Goal: Answer question/provide support

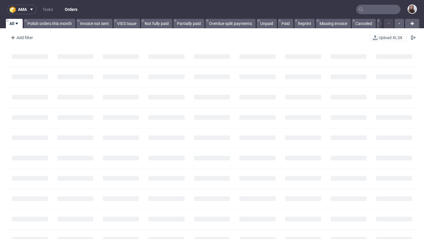
click at [381, 14] on input "text" at bounding box center [378, 9] width 44 height 9
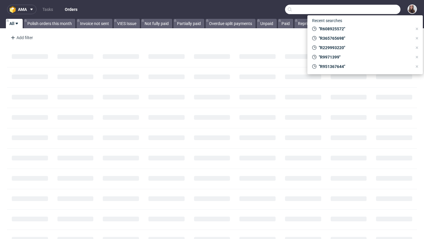
paste input "R081720924"
type input "R081720924"
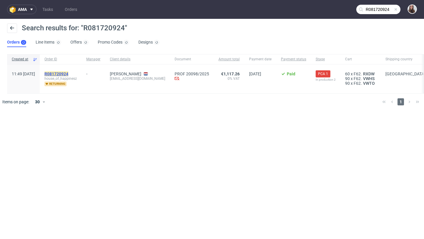
click at [62, 73] on mark "R081720924" at bounding box center [56, 73] width 24 height 5
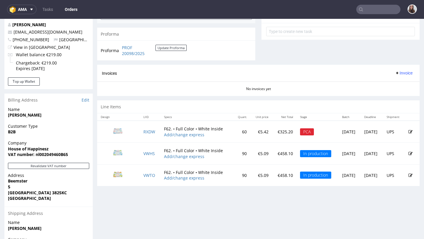
scroll to position [222, 0]
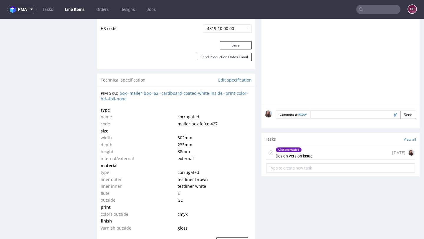
scroll to position [374, 0]
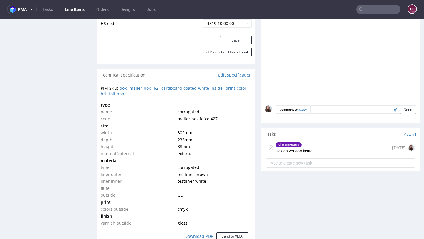
click at [312, 155] on div "Client contacted Design version issue [DATE]" at bounding box center [340, 148] width 149 height 14
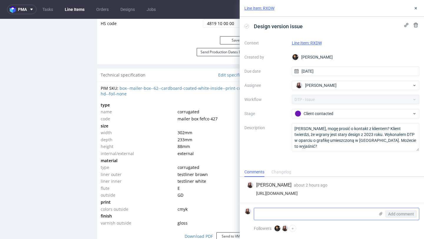
click at [281, 210] on textarea at bounding box center [314, 214] width 121 height 12
click at [271, 212] on textarea at bounding box center [314, 214] width 121 height 12
paste textarea "Here is the link to the updated version: [URL][DOMAIN_NAME] In my saved designs…"
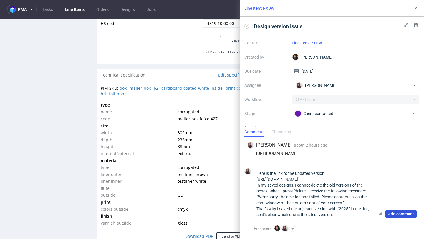
type textarea "Here is the link to the updated version: [URL][DOMAIN_NAME] In my saved designs…"
click at [390, 213] on span "Add comment" at bounding box center [401, 214] width 26 height 4
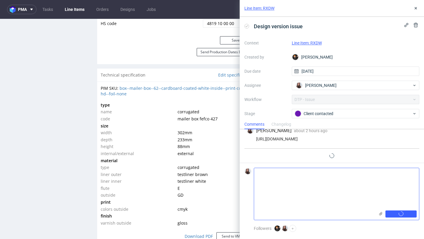
scroll to position [16, 0]
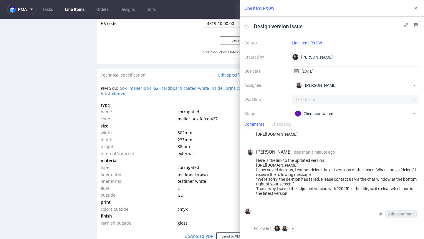
click at [292, 211] on textarea at bounding box center [314, 214] width 121 height 12
type textarea "`"
type textarea "a"
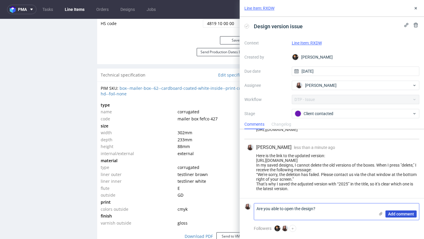
type textarea "Are you able to open the design?"
click at [401, 216] on button "Add comment" at bounding box center [400, 213] width 31 height 7
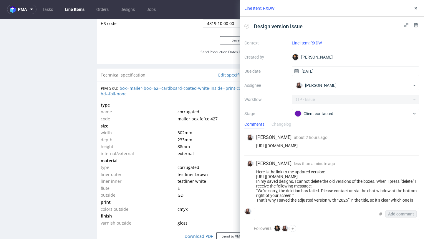
click at [316, 42] on link "Line Item: RXDW" at bounding box center [307, 43] width 30 height 5
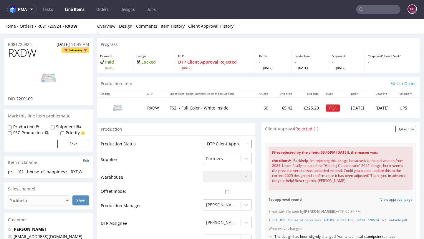
click at [214, 141] on select "Waiting for Artwork Waiting for Diecut Waiting for Mockup Waiting for DTP Waiti…" at bounding box center [227, 144] width 49 height 8
select select "back_for_dtp"
click at [203, 140] on select "Waiting for Artwork Waiting for Diecut Waiting for Mockup Waiting for DTP Waiti…" at bounding box center [227, 144] width 49 height 8
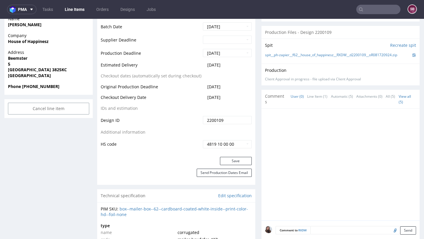
scroll to position [263, 0]
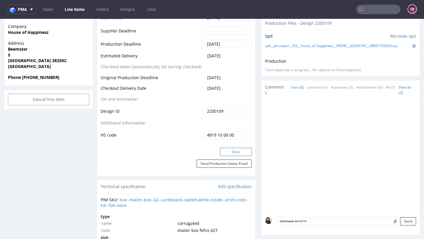
click at [228, 150] on button "Save" at bounding box center [236, 152] width 32 height 8
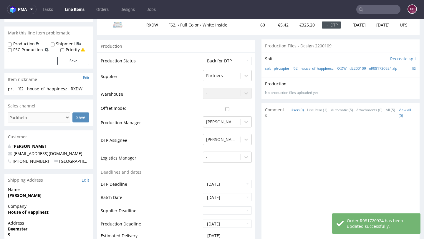
scroll to position [0, 0]
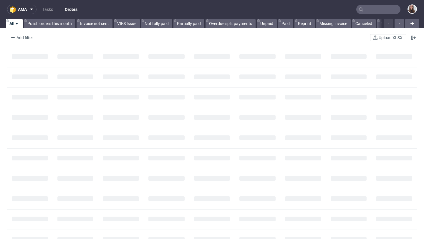
click at [361, 9] on input "text" at bounding box center [378, 9] width 44 height 9
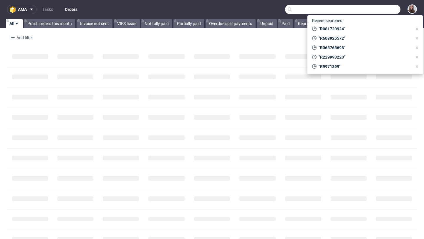
paste input "R423643843"
type input "R423643843"
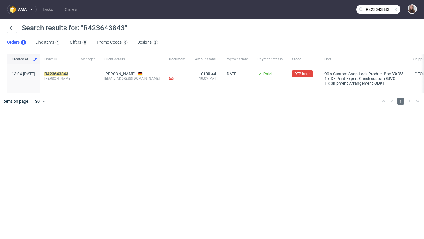
click at [66, 78] on span "baumer" at bounding box center [57, 78] width 27 height 5
click at [65, 73] on mark "R423643843" at bounding box center [56, 73] width 24 height 5
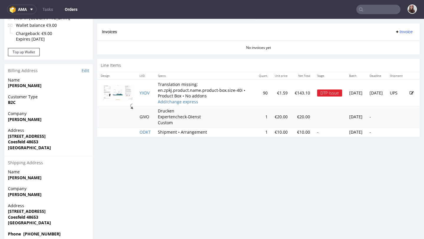
scroll to position [258, 0]
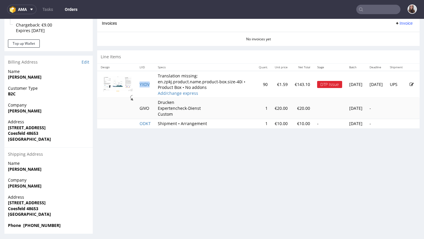
click at [151, 86] on td "YXDV" at bounding box center [145, 84] width 18 height 27
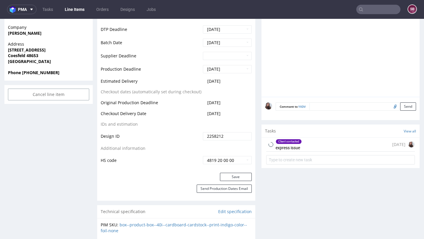
scroll to position [267, 0]
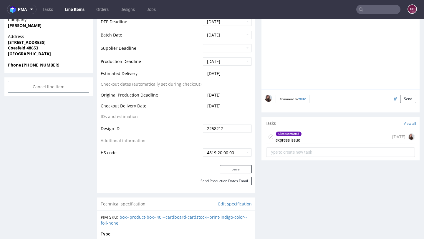
click at [297, 136] on div "Client contacted" at bounding box center [289, 134] width 26 height 5
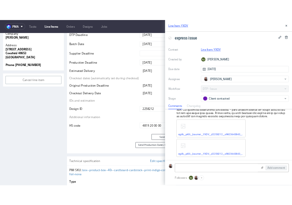
scroll to position [283, 0]
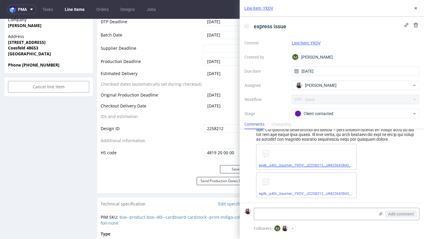
click at [296, 166] on link "egdk__p40i__baumer__YXDV__d2258212__oR423643843__outside.pdf" at bounding box center [314, 165] width 111 height 4
click at [296, 196] on div "egdk__p40i__baumer__YXDV__d2258212__oR423643843__outside.mov" at bounding box center [306, 185] width 100 height 26
click at [292, 194] on link "egdk__p40i__baumer__YXDV__d2258212__oR423643843__outside.mov" at bounding box center [315, 194] width 113 height 4
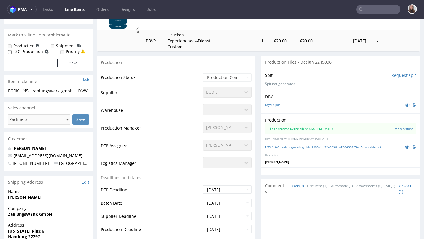
scroll to position [99, 0]
click at [363, 6] on input "text" at bounding box center [378, 9] width 44 height 9
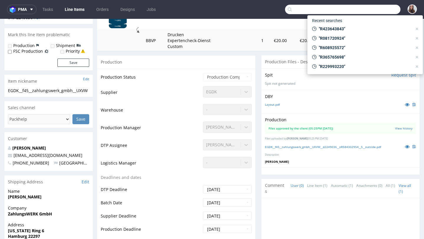
paste input "R628262689"
type input "R628262689"
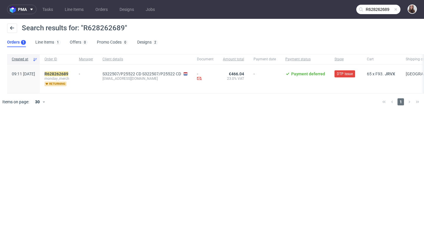
click at [60, 76] on span "monday_merch" at bounding box center [56, 78] width 25 height 5
click at [67, 74] on mark "R628262689" at bounding box center [56, 73] width 24 height 5
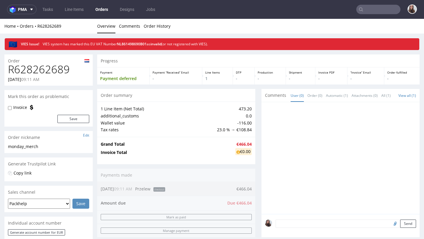
scroll to position [180, 0]
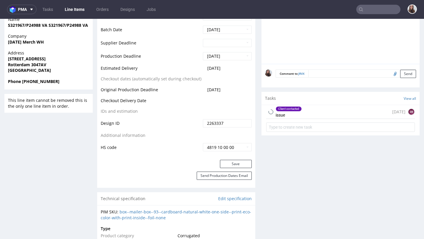
scroll to position [254, 0]
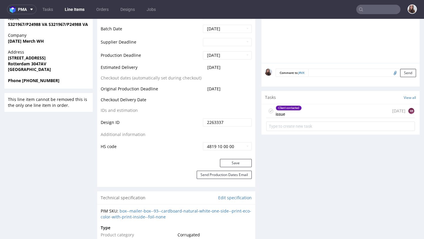
click at [315, 113] on div "Client contacted issue [DATE] SB" at bounding box center [340, 111] width 149 height 14
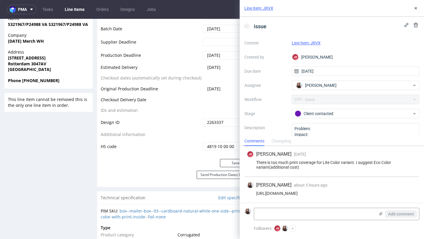
drag, startPoint x: 403, startPoint y: 192, endPoint x: 254, endPoint y: 193, distance: 148.9
click at [254, 193] on div "https://app-eu1.hubspot.com/contacts/25600958/record/0-5/232708124876/" at bounding box center [332, 193] width 170 height 5
copy div "https://app-eu1.hubspot.com/contacts/25600958/record/0-5/232708124876/"
